Goal: Register for event/course

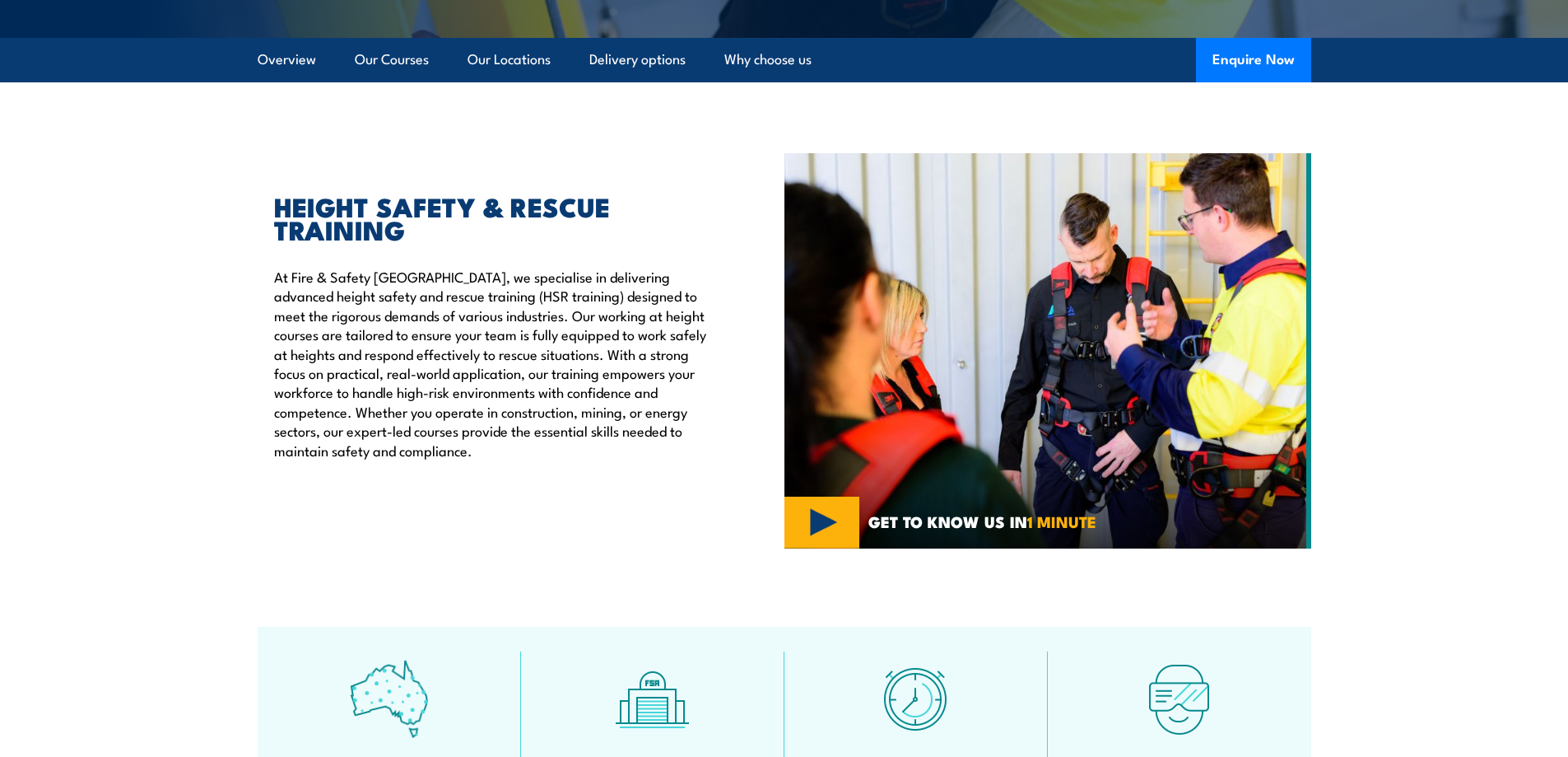
scroll to position [247, 0]
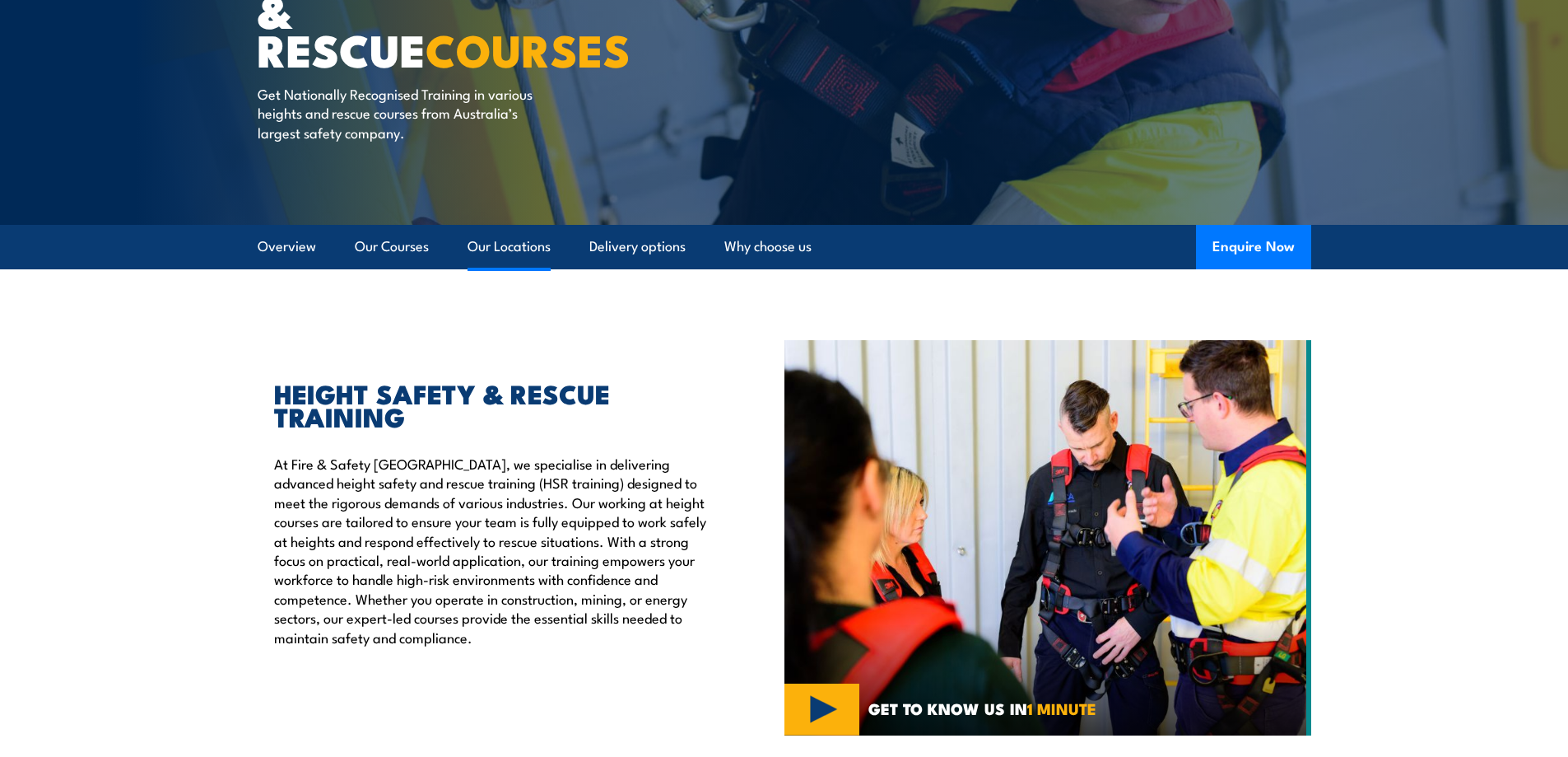
click at [535, 248] on link "Our Locations" at bounding box center [509, 246] width 83 height 43
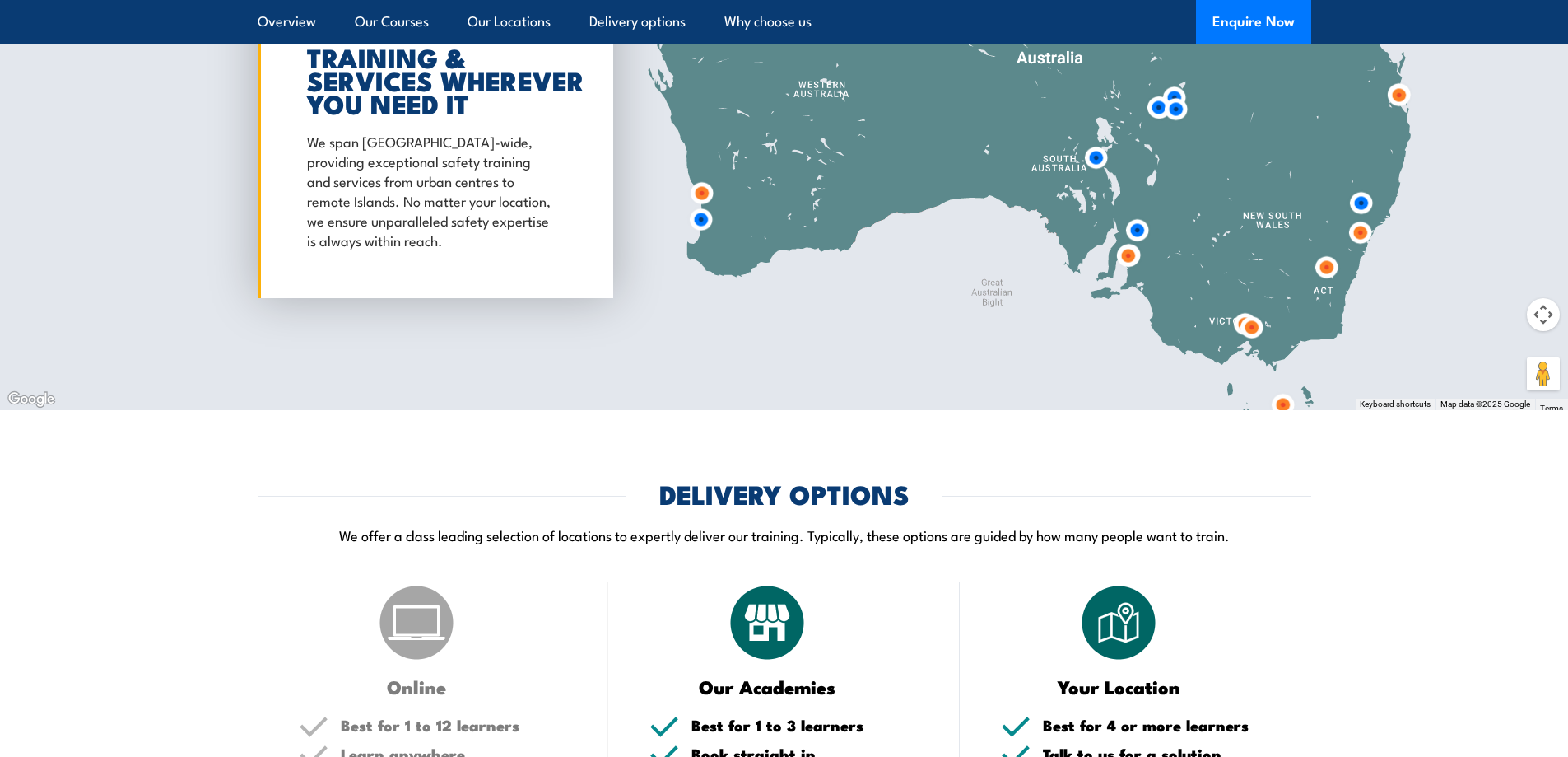
scroll to position [2875, 0]
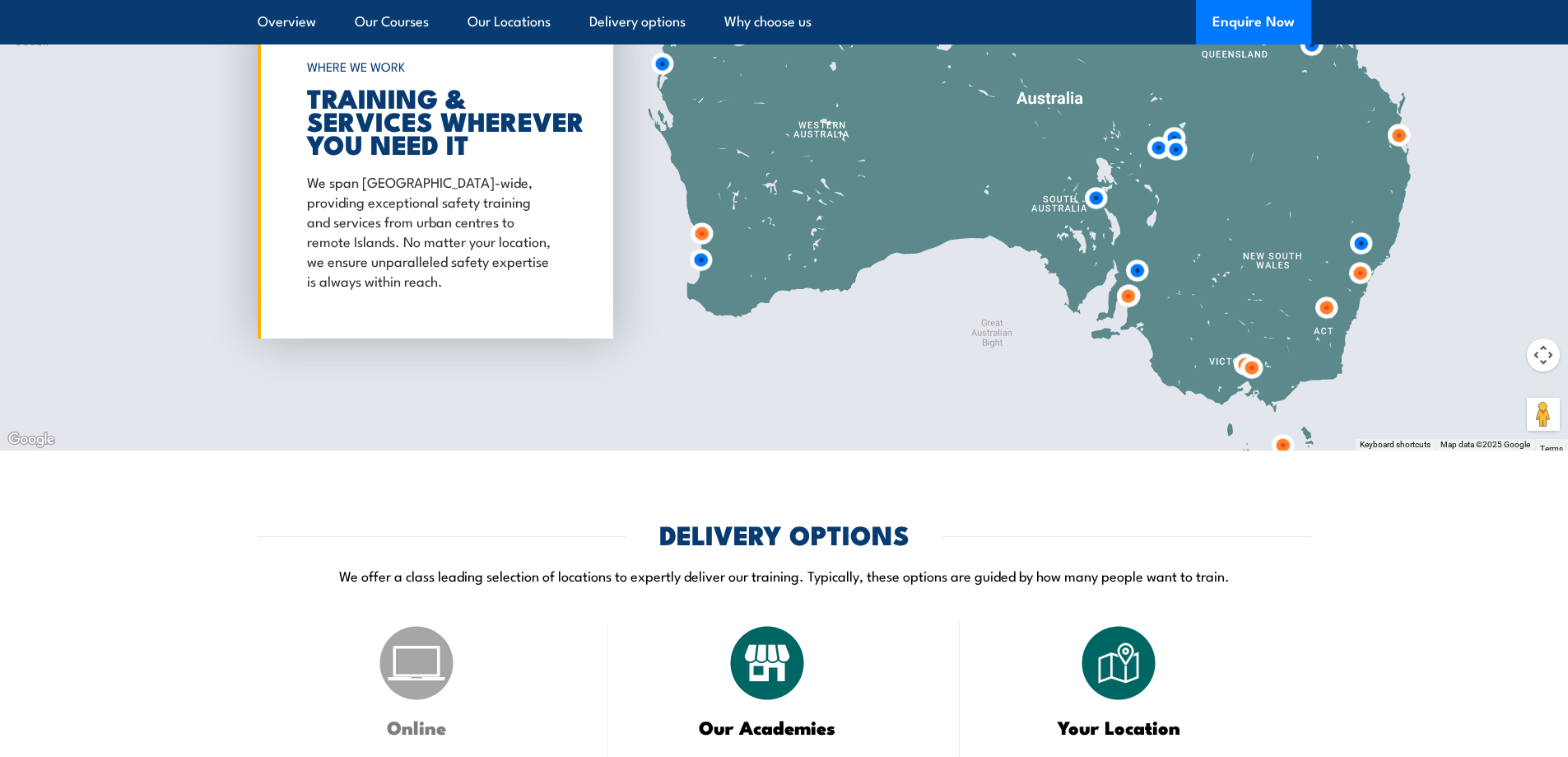
click at [698, 262] on img at bounding box center [701, 260] width 30 height 30
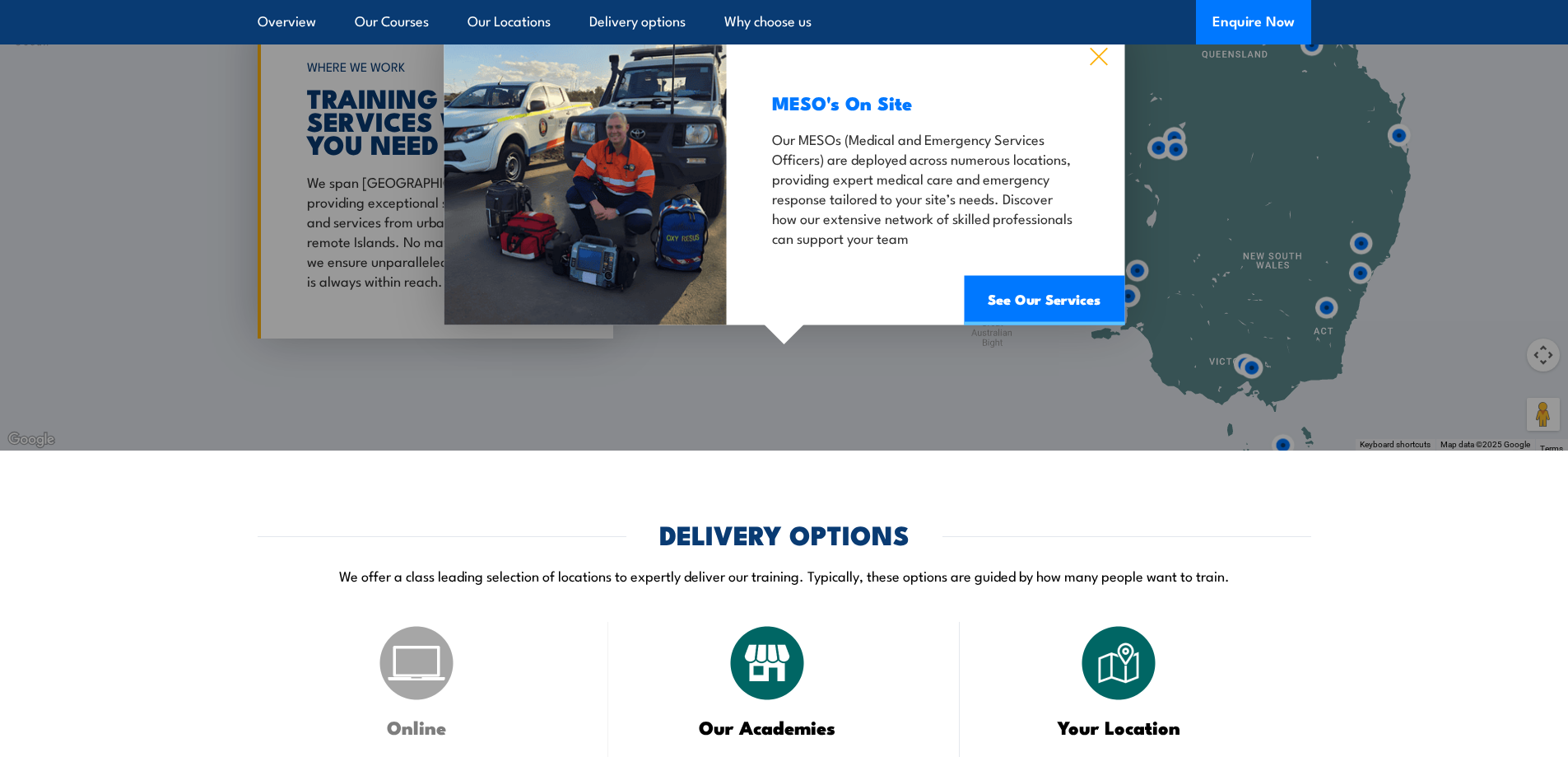
click at [1096, 50] on icon at bounding box center [1099, 56] width 19 height 18
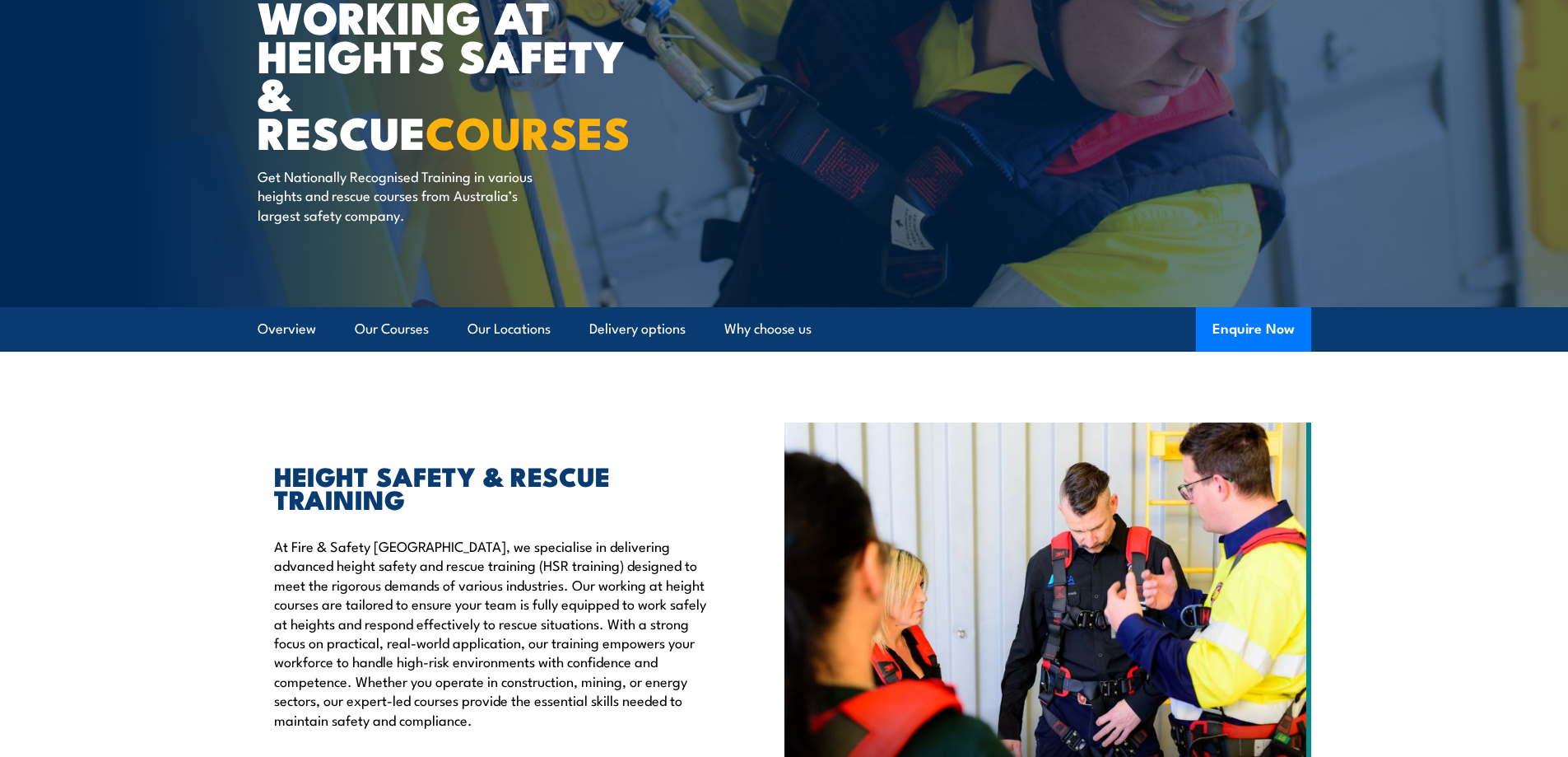
scroll to position [0, 0]
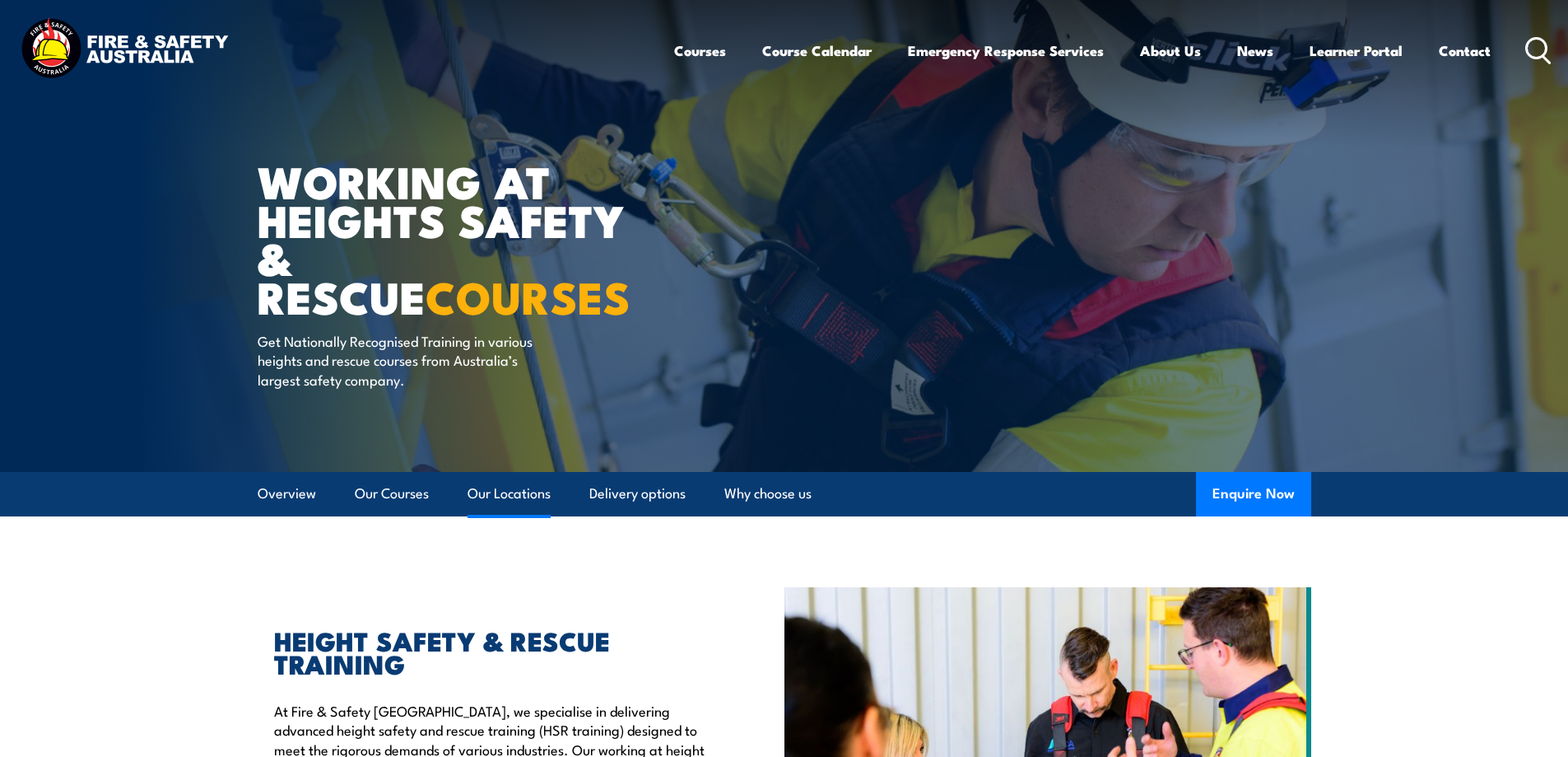
click at [499, 489] on link "Our Locations" at bounding box center [509, 494] width 83 height 43
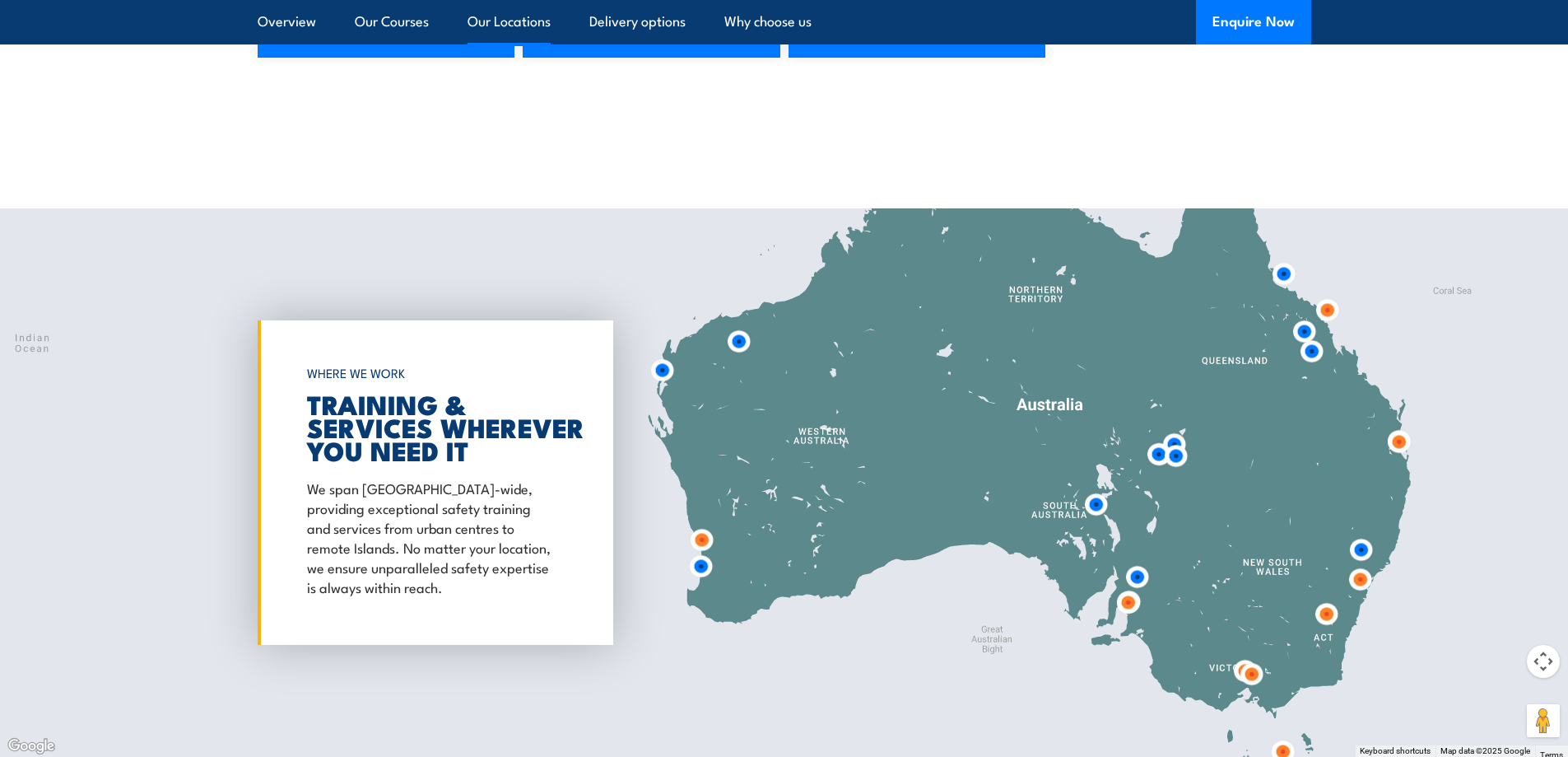
scroll to position [2675, 0]
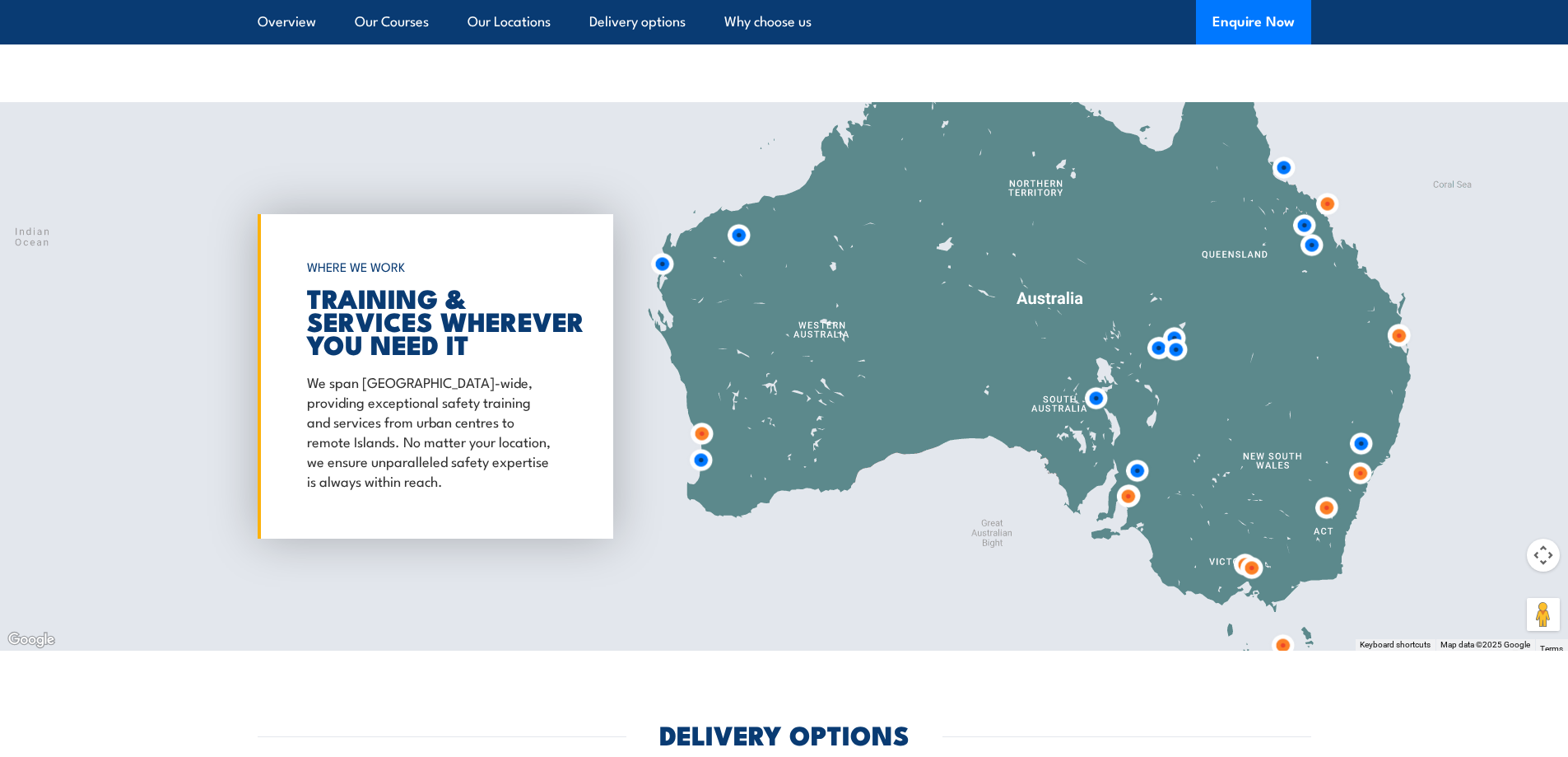
click at [701, 454] on img at bounding box center [701, 460] width 30 height 30
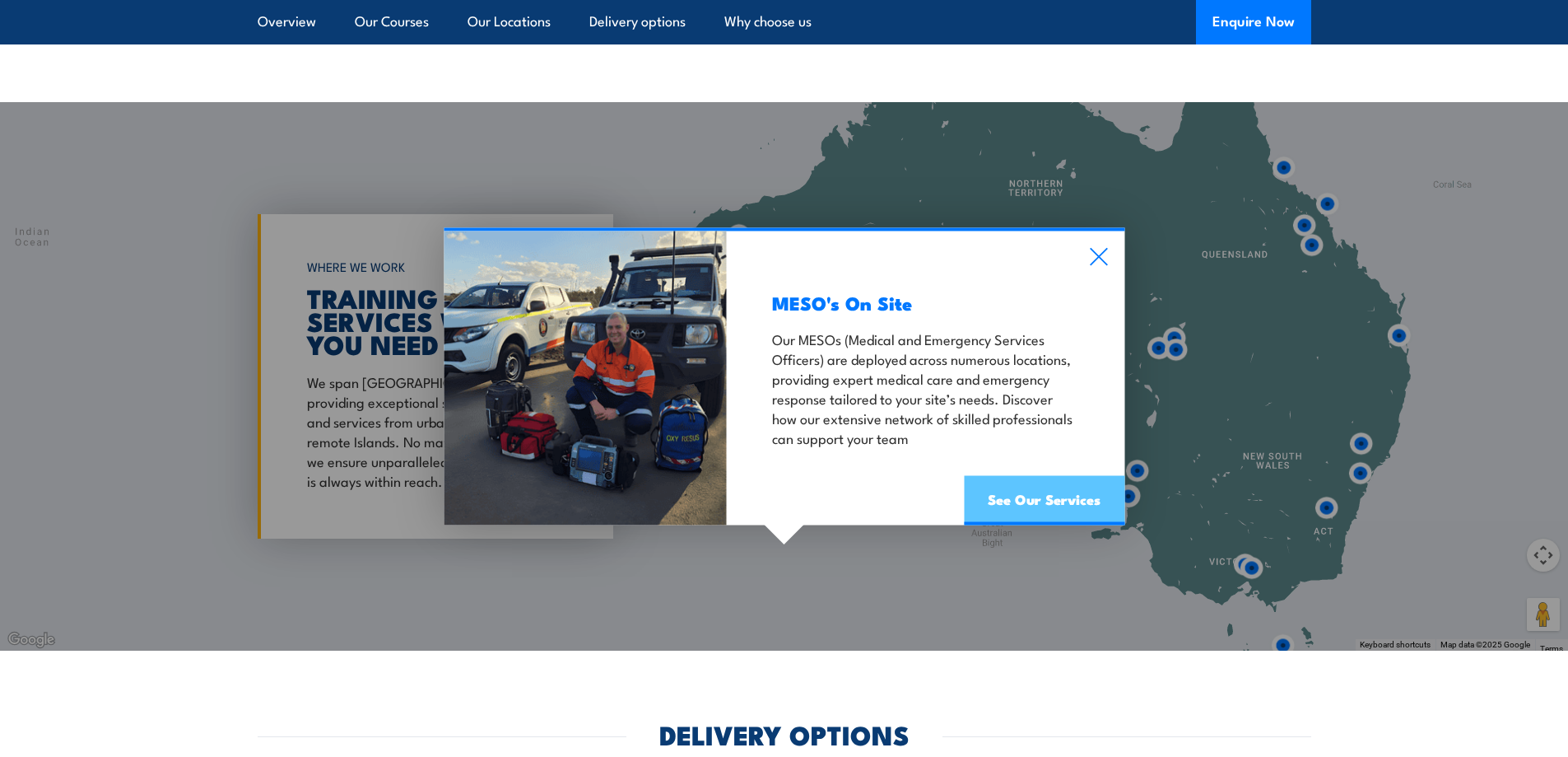
click at [1017, 492] on link "See Our Services" at bounding box center [1044, 500] width 161 height 50
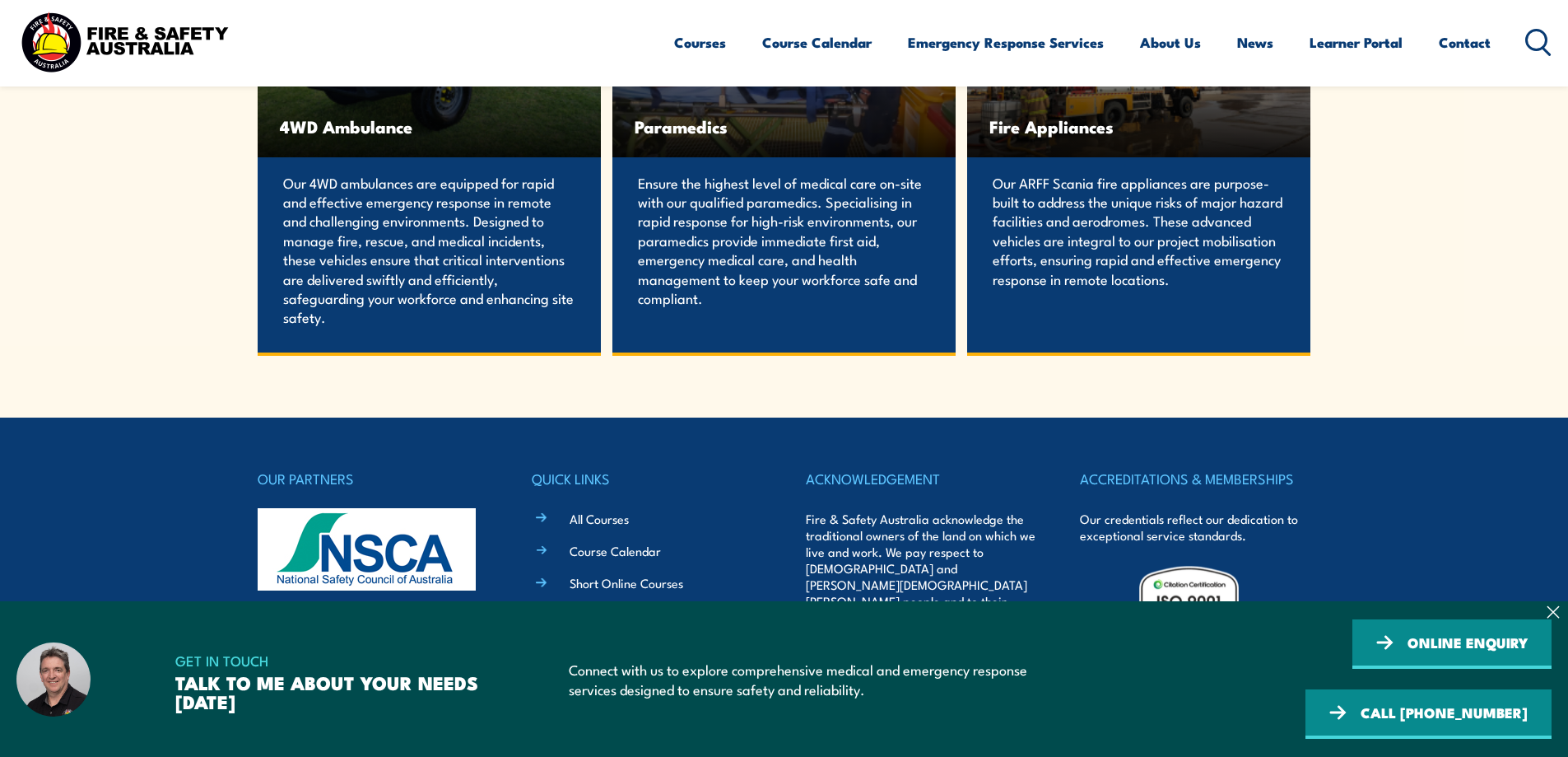
scroll to position [3625, 0]
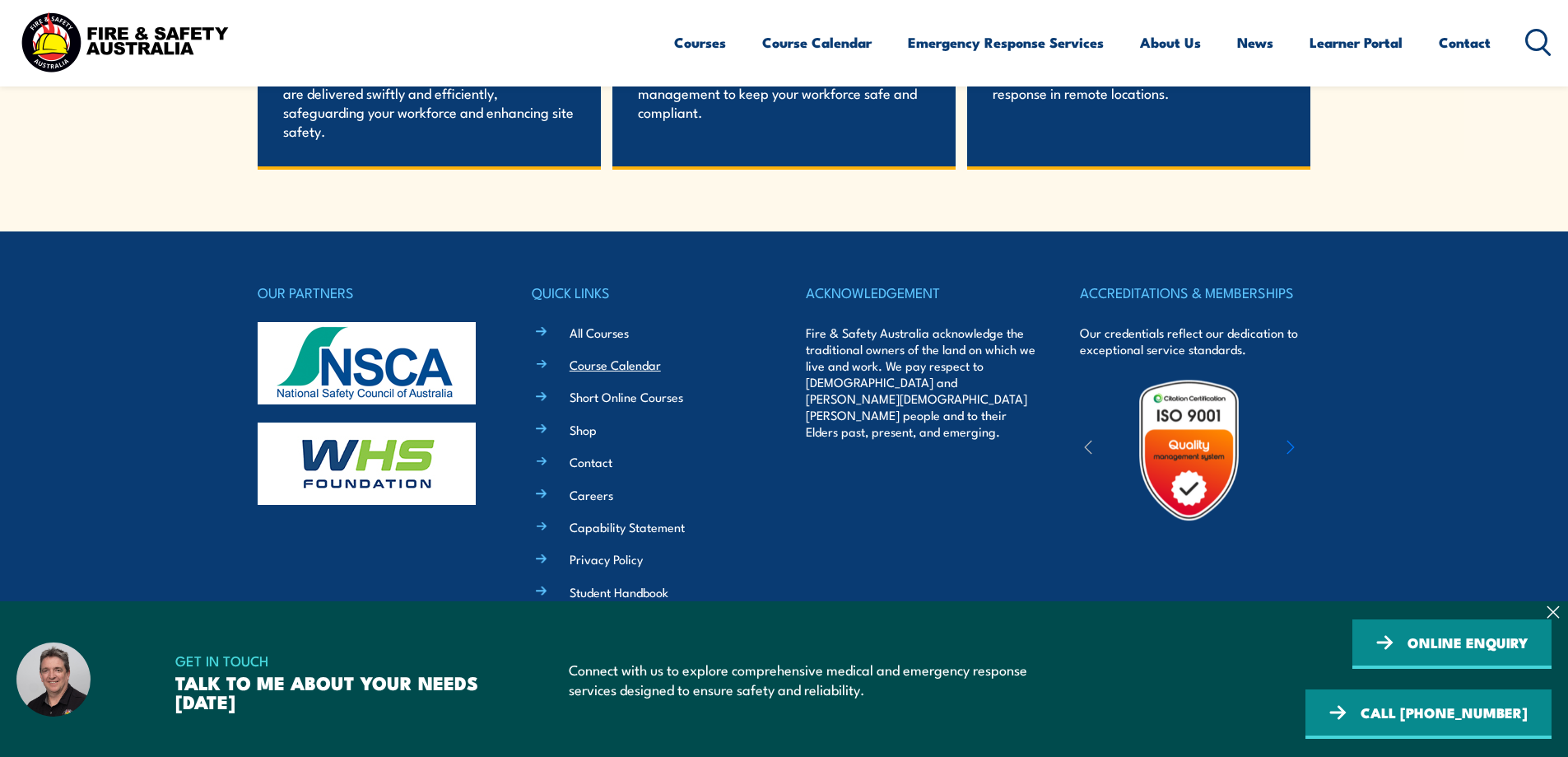
click at [631, 362] on link "Course Calendar" at bounding box center [615, 364] width 91 height 17
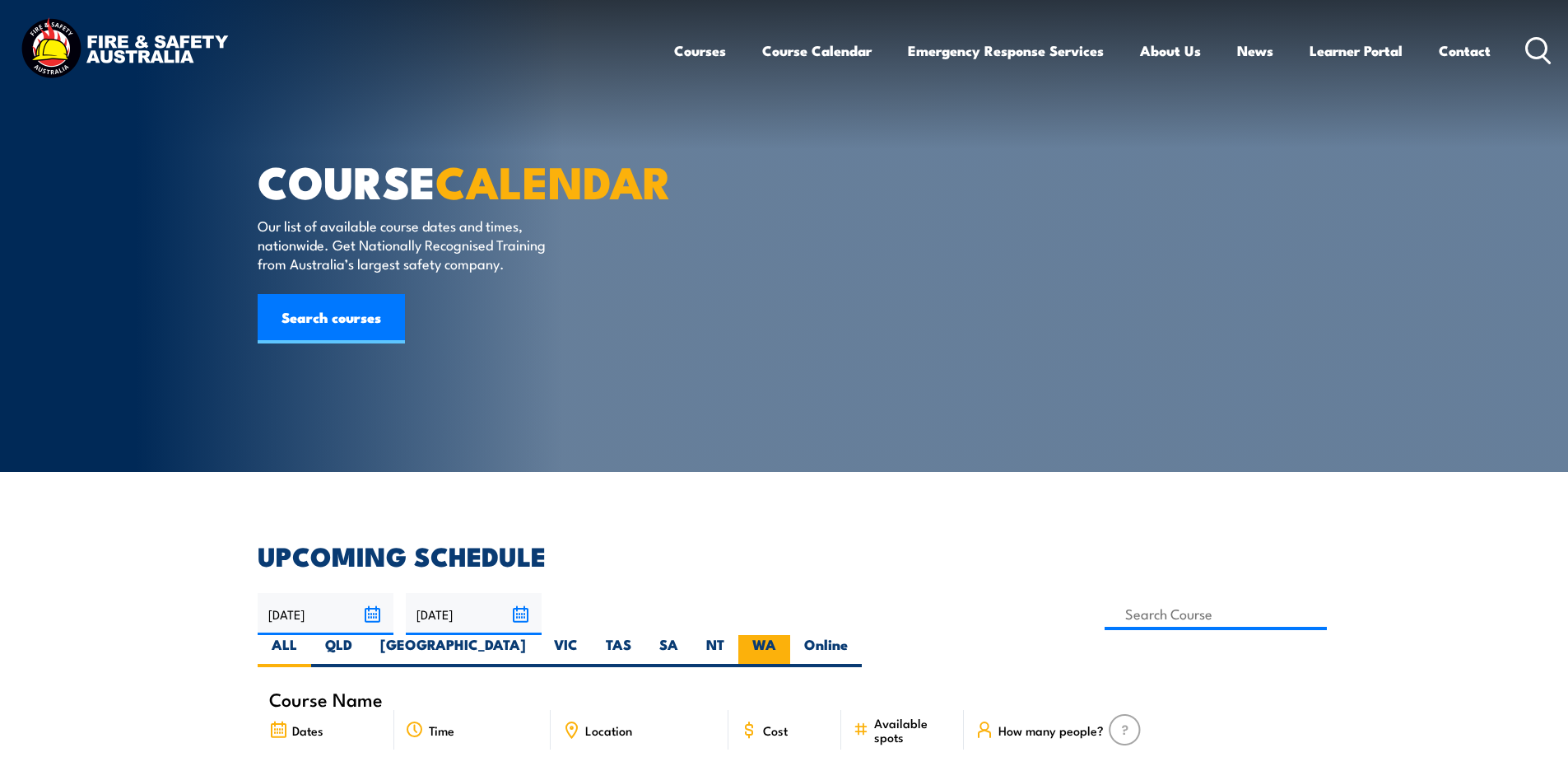
click at [791, 635] on label "WA" at bounding box center [764, 651] width 52 height 32
click at [787, 635] on input "WA" at bounding box center [781, 639] width 10 height 10
radio input "true"
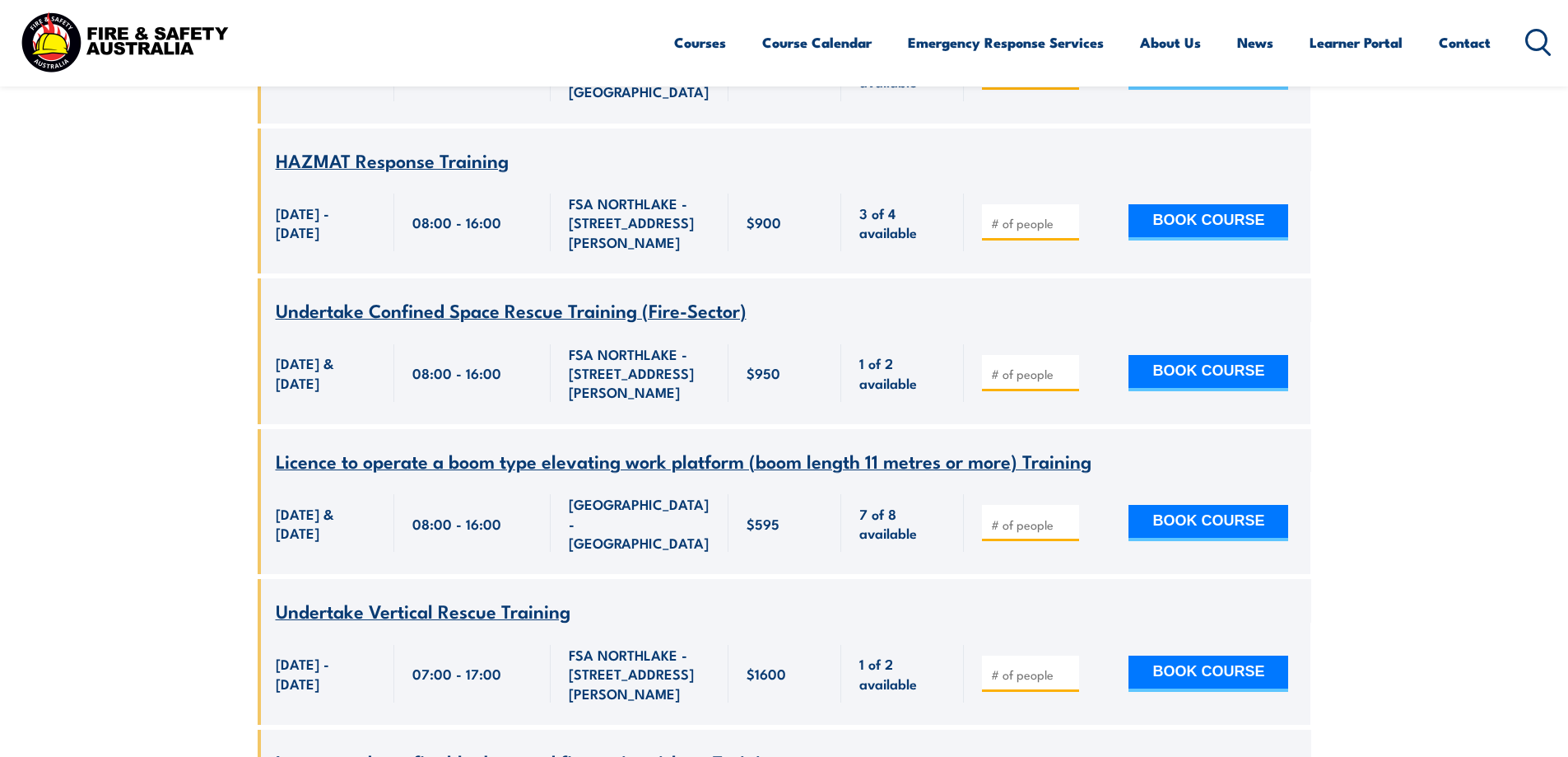
scroll to position [2306, 0]
